Goal: Navigation & Orientation: Find specific page/section

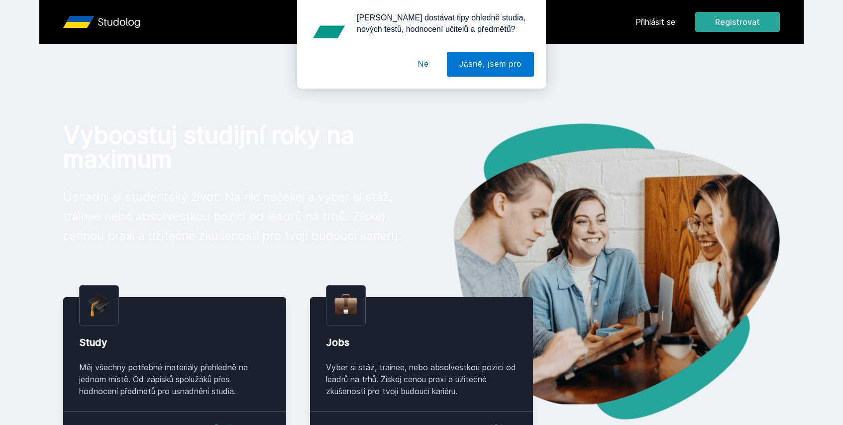
click at [653, 24] on div "[PERSON_NAME] dostávat tipy ohledně studia, nových testů, hodnocení učitelů a p…" at bounding box center [421, 44] width 843 height 89
click at [653, 21] on div "[PERSON_NAME] dostávat tipy ohledně studia, nových testů, hodnocení učitelů a p…" at bounding box center [421, 44] width 843 height 89
click at [425, 65] on button "Ne" at bounding box center [424, 64] width 36 height 25
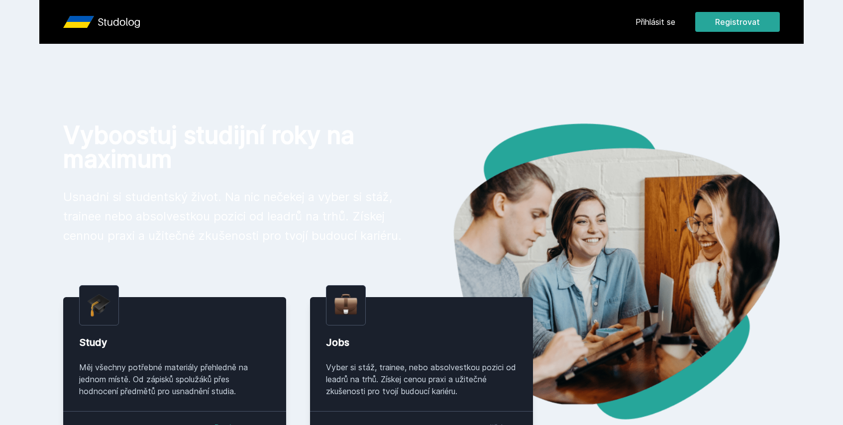
click at [661, 23] on link "Přihlásit se" at bounding box center [656, 22] width 40 height 12
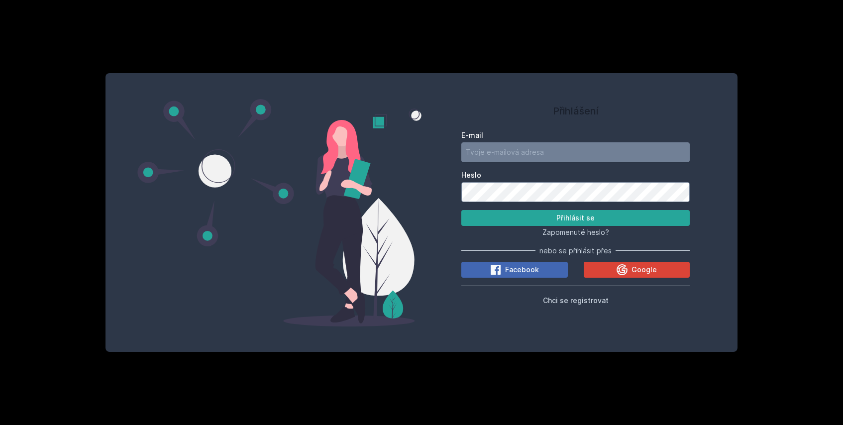
type input "[EMAIL_ADDRESS][DOMAIN_NAME]"
click at [560, 219] on button "Přihlásit se" at bounding box center [575, 218] width 228 height 16
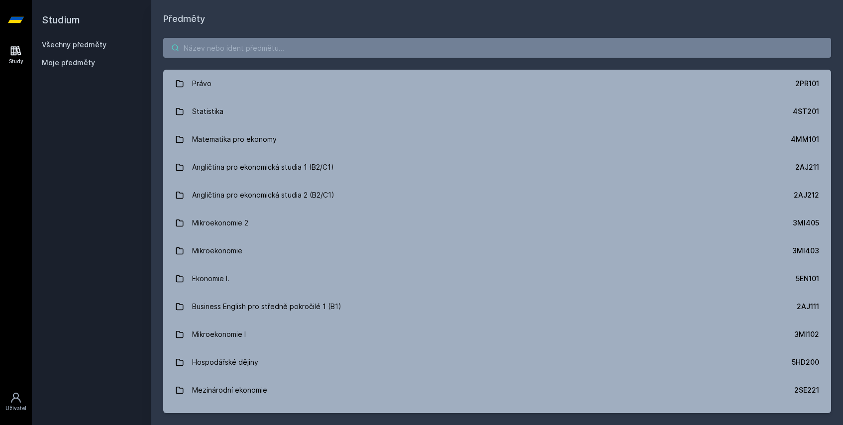
click at [367, 52] on input "search" at bounding box center [497, 48] width 668 height 20
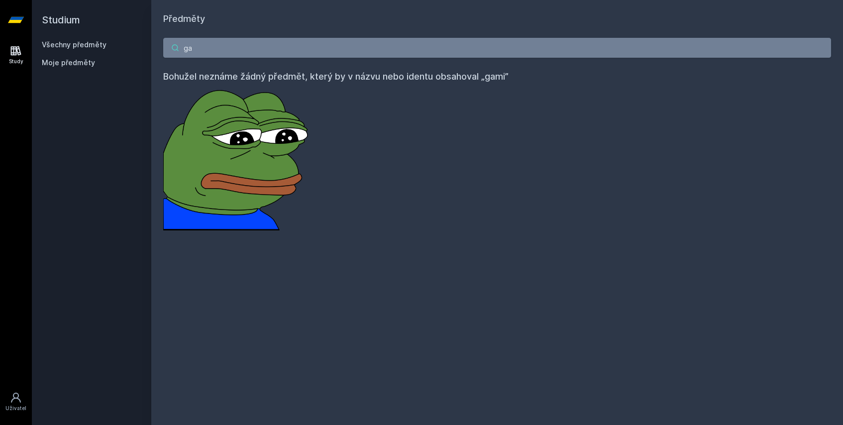
type input "g"
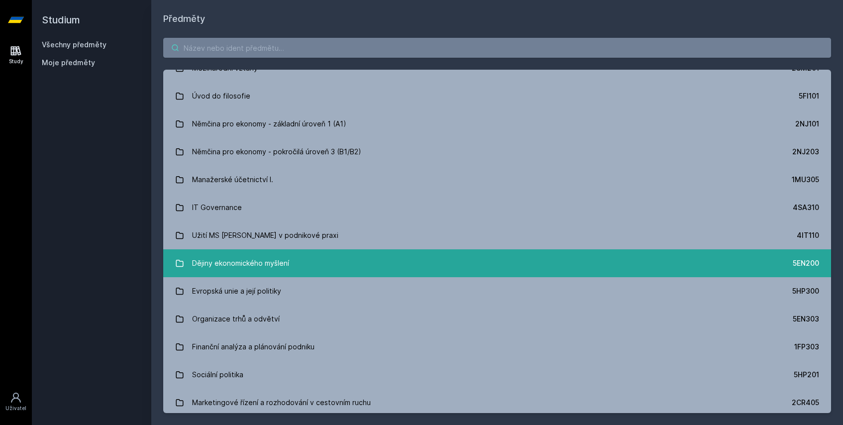
scroll to position [3111, 0]
